Goal: Task Accomplishment & Management: Manage account settings

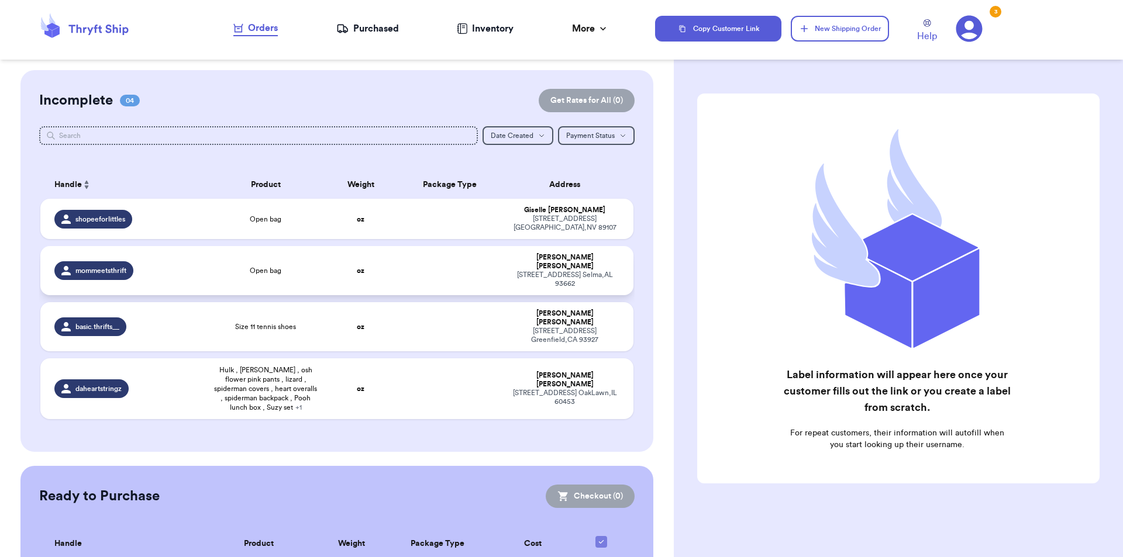
click at [150, 261] on div "mommeetsthrift" at bounding box center [126, 270] width 145 height 19
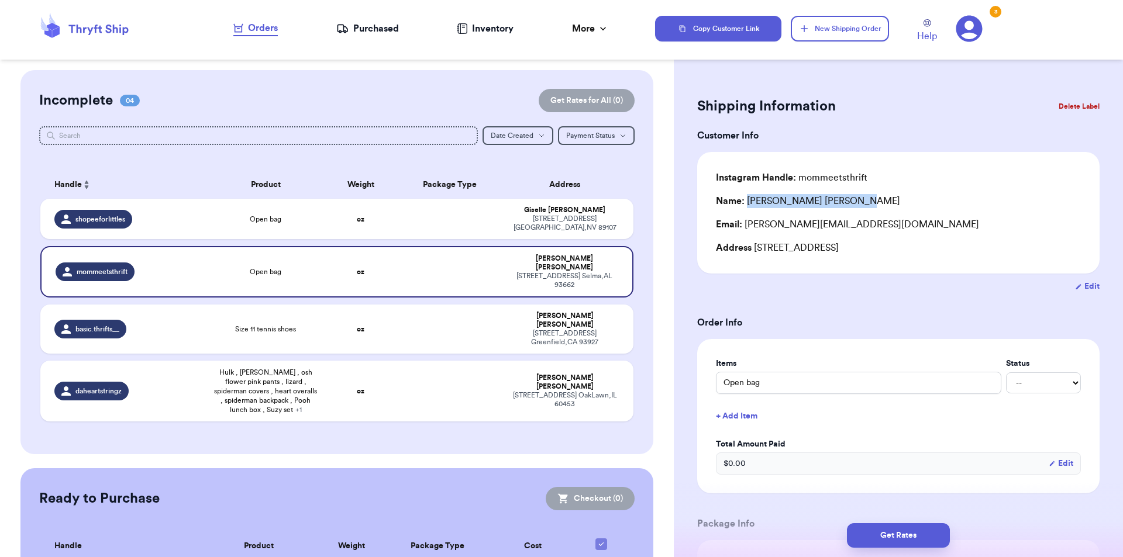
drag, startPoint x: 829, startPoint y: 197, endPoint x: 747, endPoint y: 205, distance: 82.9
click at [747, 205] on div "Name: [PERSON_NAME]" at bounding box center [898, 201] width 365 height 14
click at [750, 210] on div "Instagram Handle: mommeetsthrift Name: [PERSON_NAME] Email: [PERSON_NAME][EMAIL…" at bounding box center [898, 213] width 365 height 84
click at [757, 204] on div "Name: [PERSON_NAME]" at bounding box center [808, 201] width 184 height 14
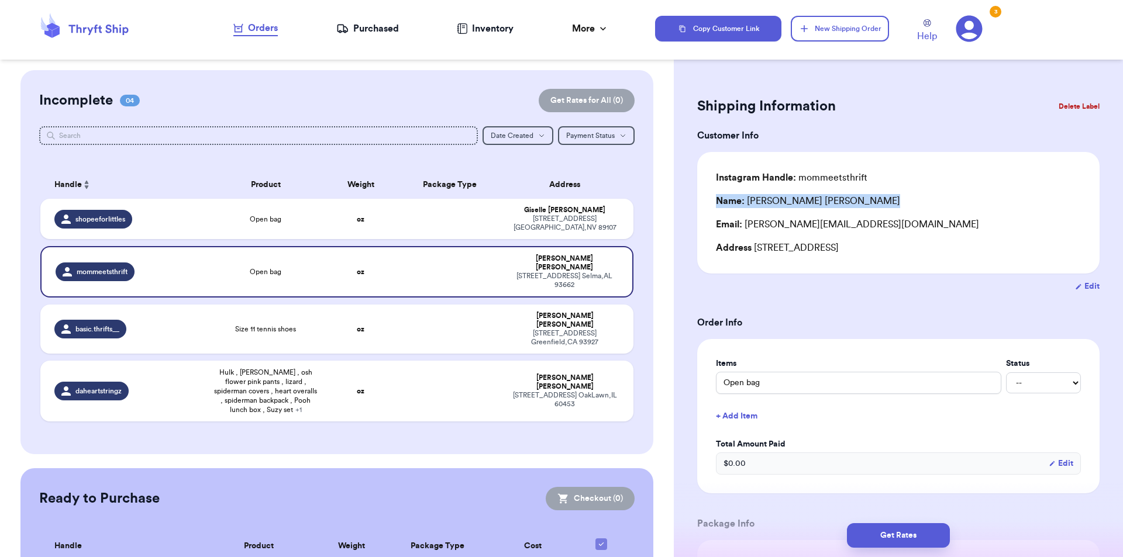
drag, startPoint x: 757, startPoint y: 204, endPoint x: 765, endPoint y: 204, distance: 8.2
click at [765, 204] on div "Name: [PERSON_NAME]" at bounding box center [808, 201] width 184 height 14
drag, startPoint x: 765, startPoint y: 204, endPoint x: 784, endPoint y: 202, distance: 18.8
click at [784, 202] on div "Name: [PERSON_NAME]" at bounding box center [808, 201] width 184 height 14
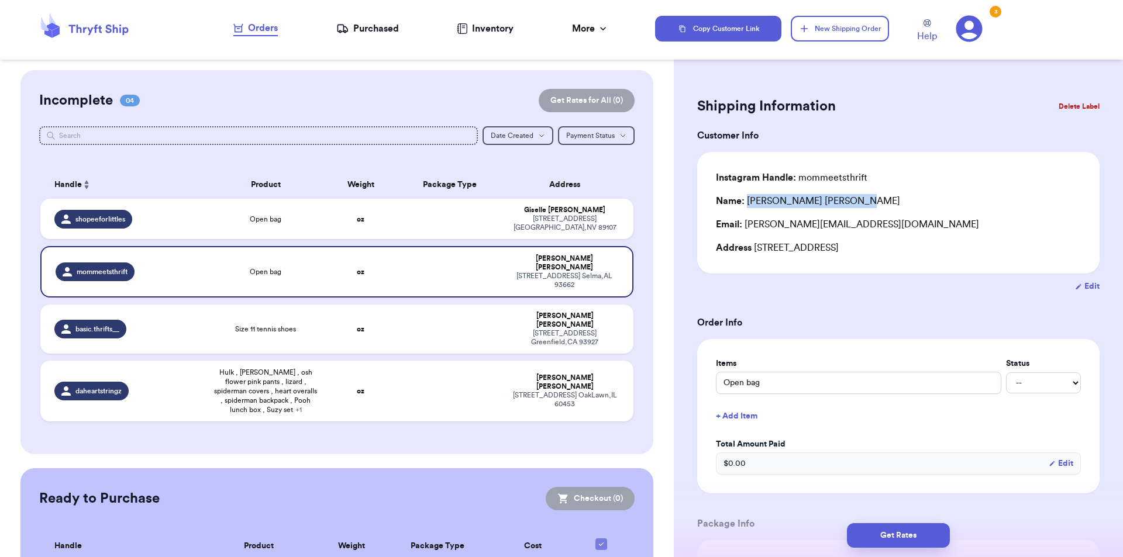
click at [1060, 95] on button "Delete Label" at bounding box center [1079, 107] width 50 height 26
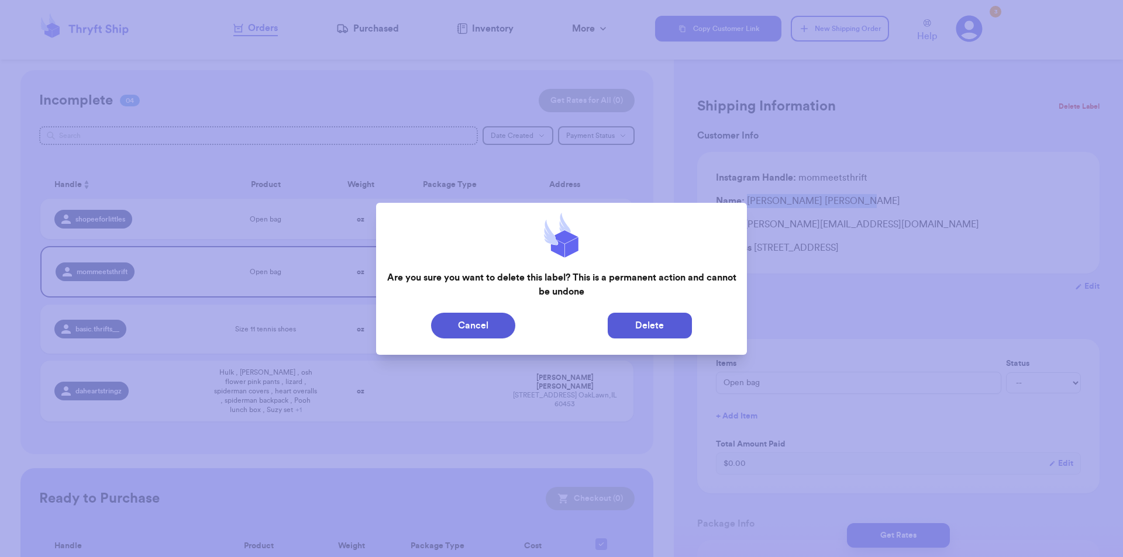
click at [679, 325] on button "Delete" at bounding box center [650, 326] width 84 height 26
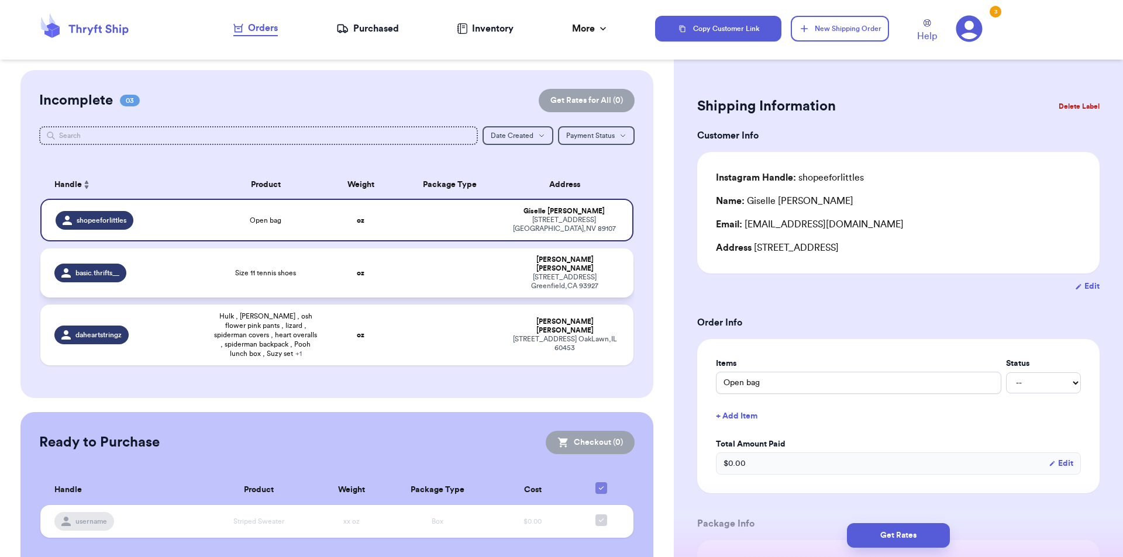
click at [271, 259] on td "Size 11 tennis shoes" at bounding box center [265, 273] width 119 height 49
type input "Size 11 tennis shoes"
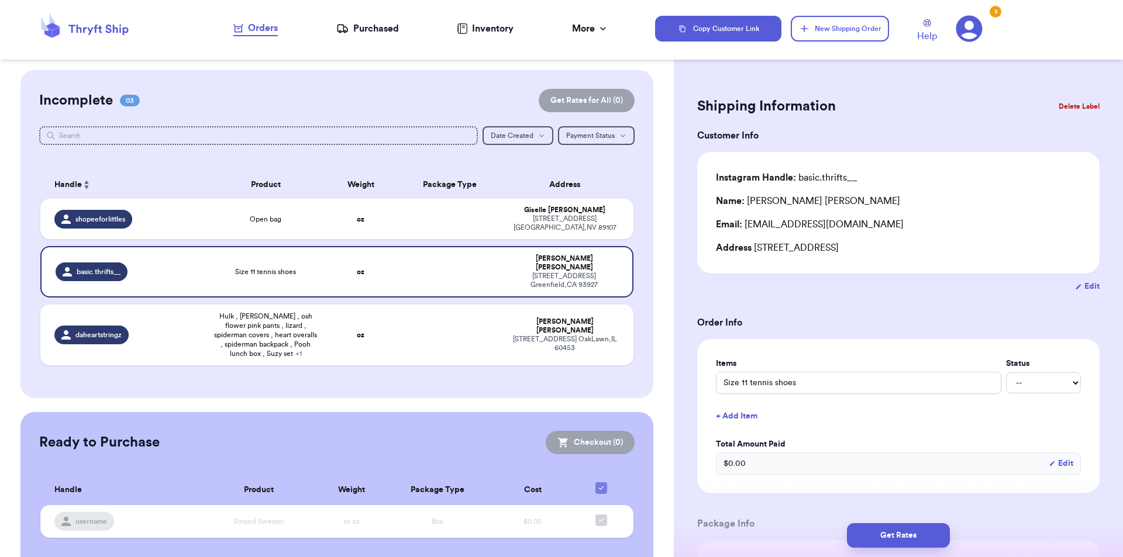
click at [1077, 102] on button "Delete Label" at bounding box center [1079, 107] width 50 height 26
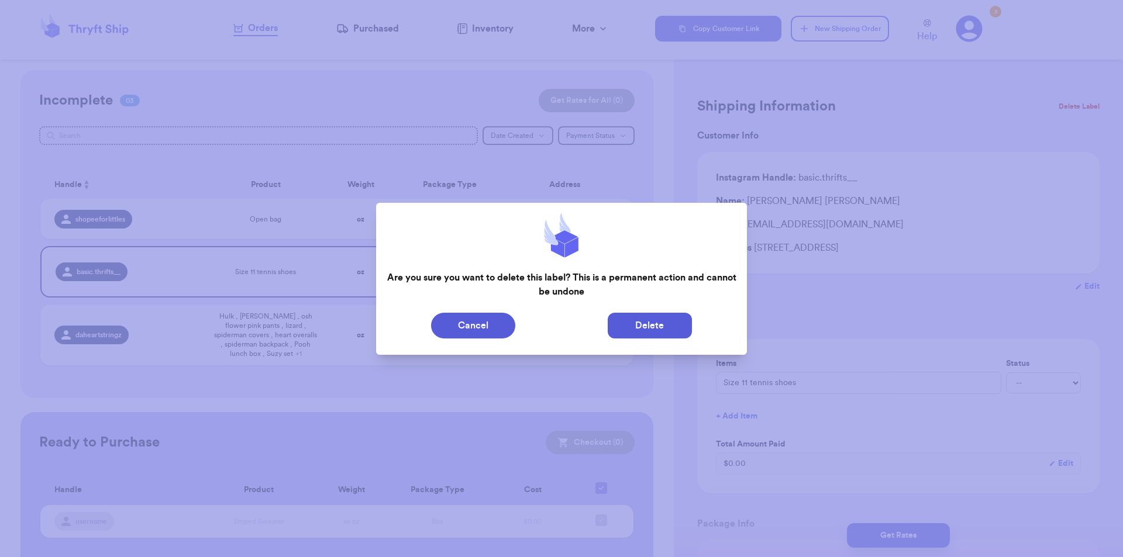
click at [614, 322] on button "Delete" at bounding box center [650, 326] width 84 height 26
type input "Open bag"
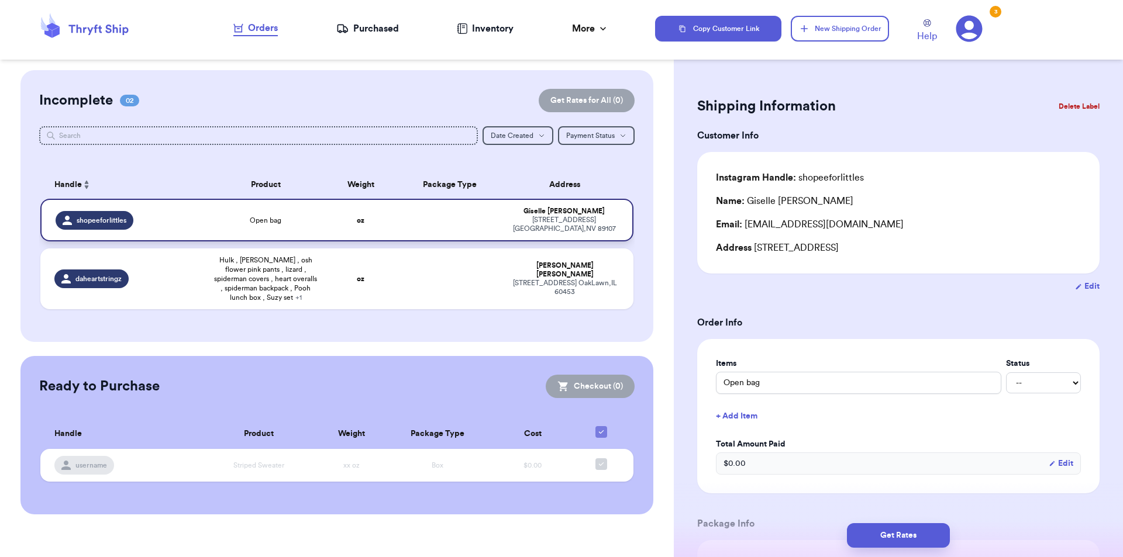
click at [466, 221] on td at bounding box center [449, 220] width 107 height 43
